Goal: Information Seeking & Learning: Learn about a topic

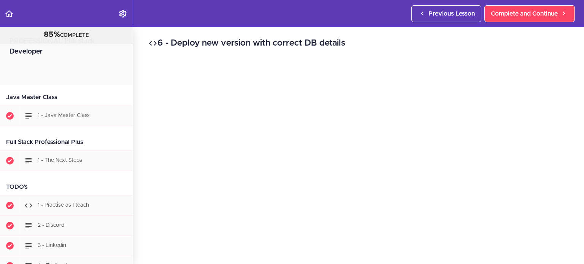
scroll to position [12549, 0]
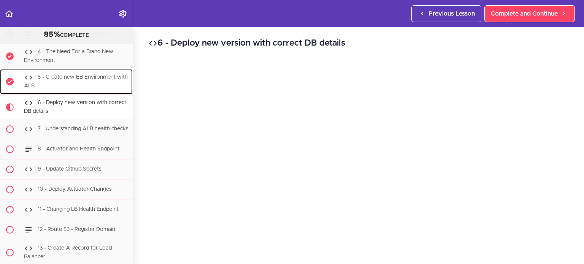
drag, startPoint x: 0, startPoint y: 0, endPoint x: 47, endPoint y: 59, distance: 75.9
click at [47, 74] on span "5 - Create new EB Environment with ALB" at bounding box center [76, 81] width 104 height 14
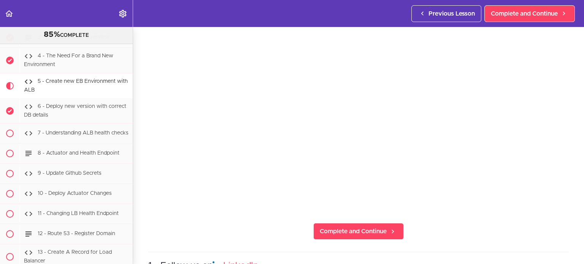
scroll to position [23, 0]
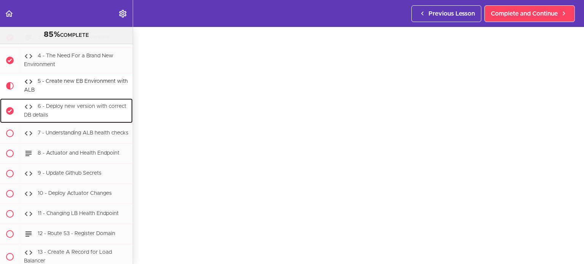
click at [102, 98] on div "6 - Deploy new version with correct DB details" at bounding box center [76, 110] width 113 height 25
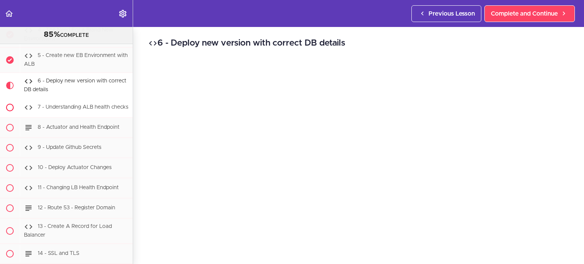
scroll to position [12550, 0]
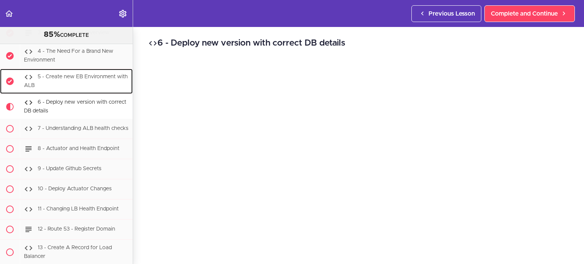
click at [63, 74] on span "5 - Create new EB Environment with ALB" at bounding box center [76, 81] width 104 height 14
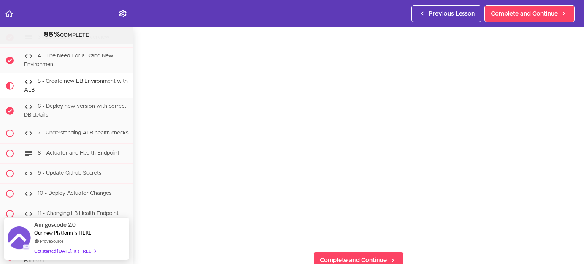
scroll to position [29, 0]
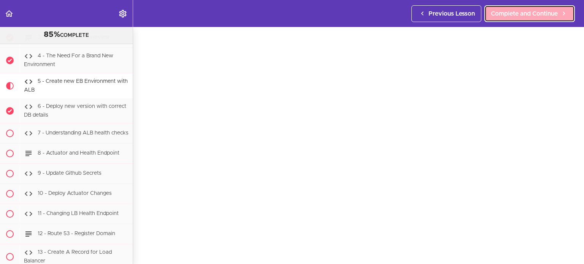
click at [517, 18] on link "Complete and Continue" at bounding box center [529, 13] width 90 height 17
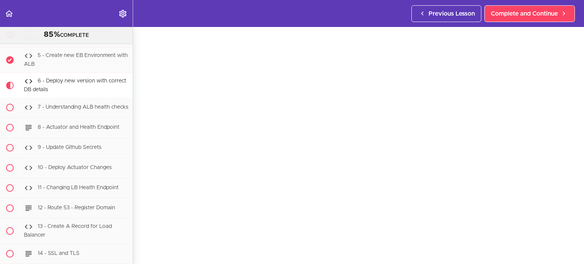
scroll to position [35, 0]
drag, startPoint x: 514, startPoint y: 11, endPoint x: 506, endPoint y: 30, distance: 20.1
click at [514, 11] on span "Complete and Continue" at bounding box center [523, 13] width 67 height 9
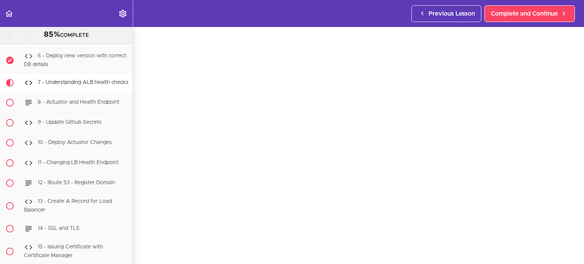
scroll to position [43, 0]
